Goal: Task Accomplishment & Management: Manage account settings

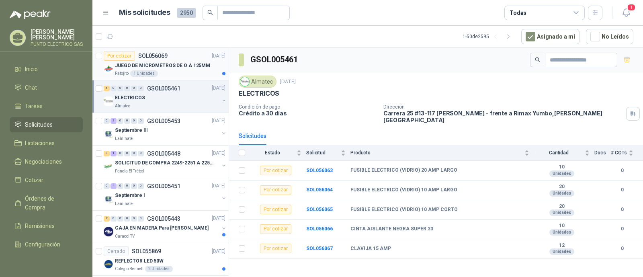
click at [186, 66] on p "JUEGO DE MICRÓMETROS DE O A 125MM" at bounding box center [162, 66] width 95 height 8
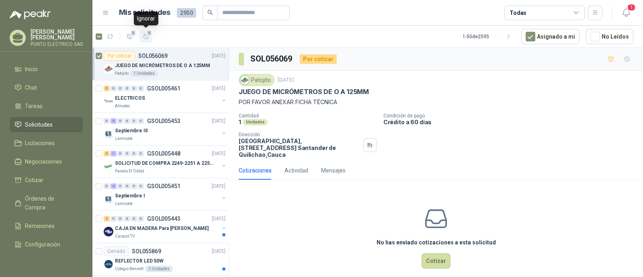
click at [145, 36] on icon "button" at bounding box center [146, 36] width 7 height 7
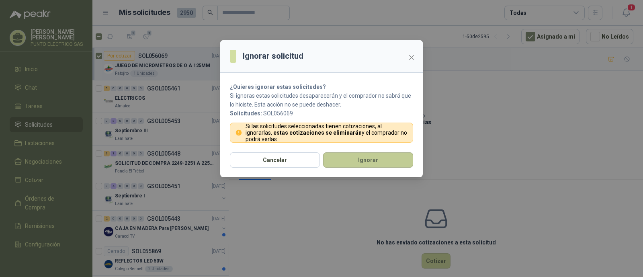
click at [363, 161] on button "Ignorar" at bounding box center [368, 159] width 90 height 15
